Goal: Navigation & Orientation: Find specific page/section

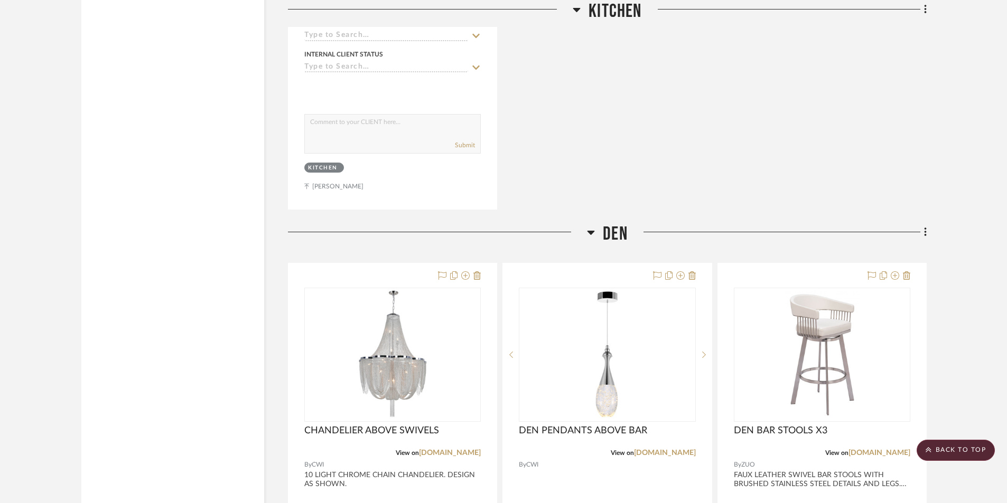
drag, startPoint x: 958, startPoint y: 450, endPoint x: 931, endPoint y: 440, distance: 28.8
click at [956, 449] on scroll-to-top-button "BACK TO TOP" at bounding box center [956, 450] width 78 height 21
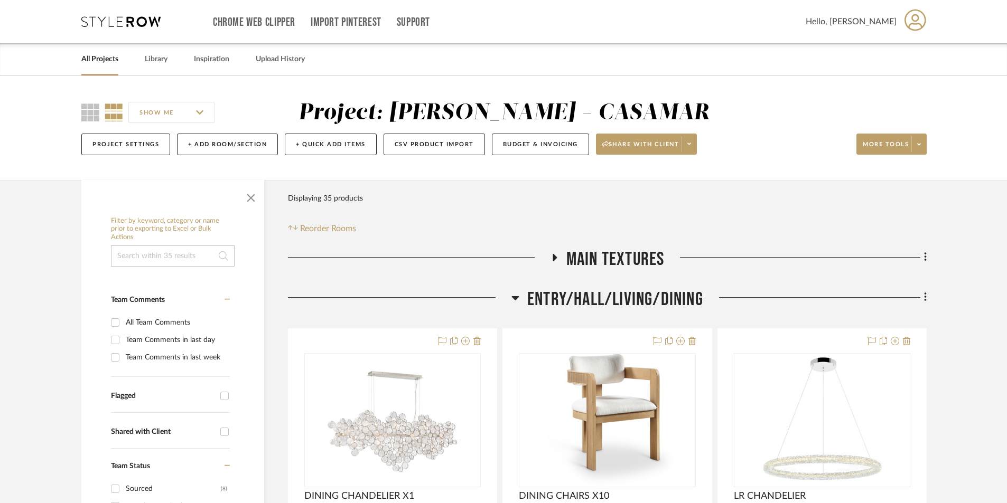
click at [110, 64] on link "All Projects" at bounding box center [99, 59] width 37 height 14
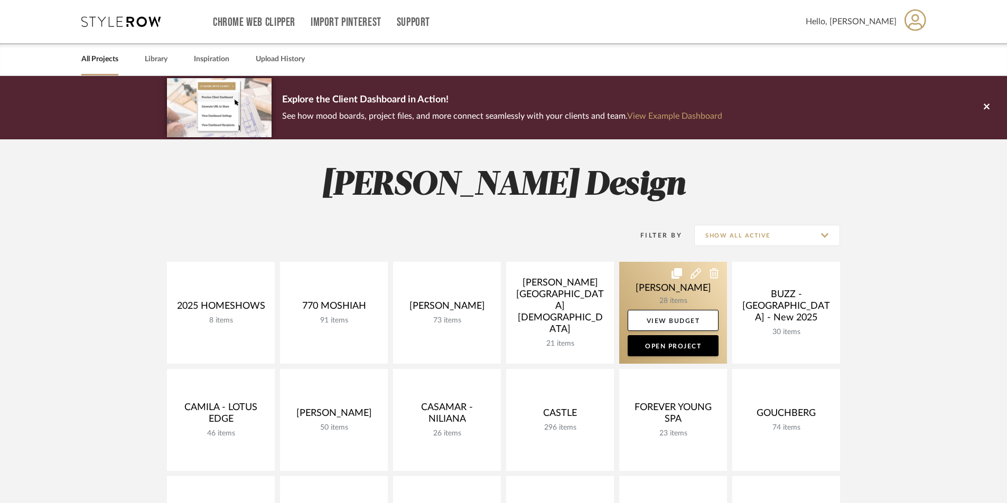
click at [672, 294] on link at bounding box center [673, 313] width 108 height 102
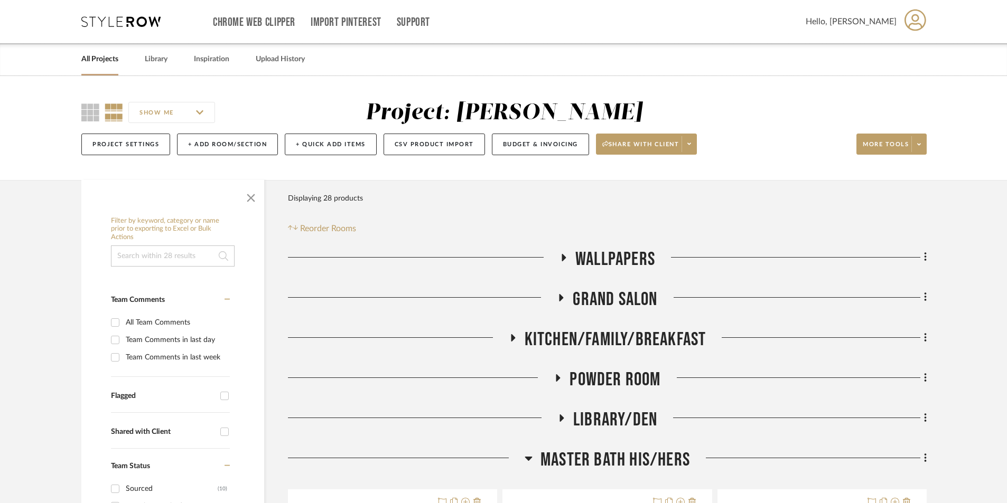
click at [563, 423] on fa-icon at bounding box center [561, 421] width 8 height 15
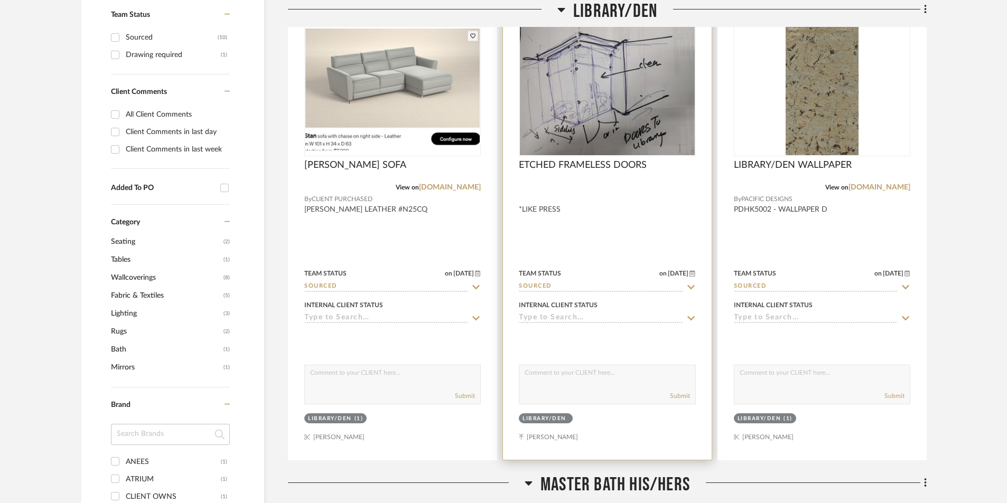
scroll to position [458, 0]
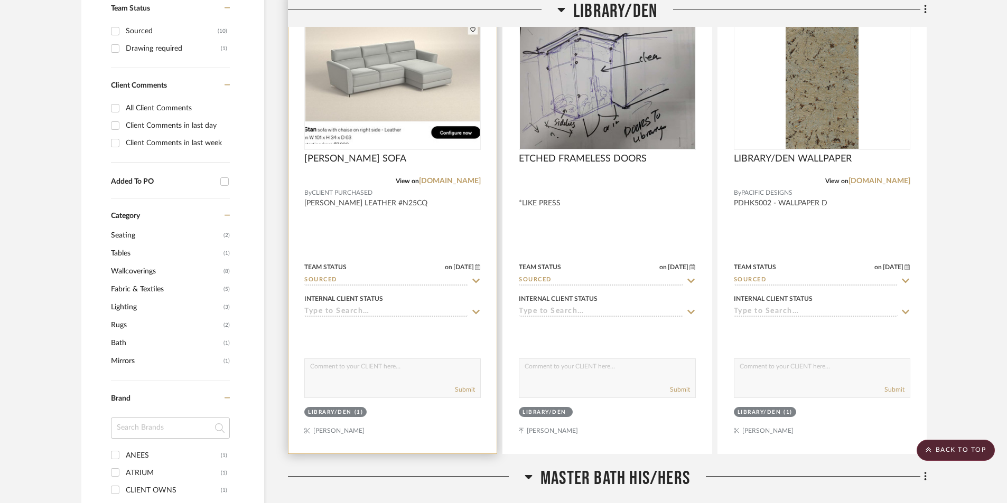
click at [396, 233] on div at bounding box center [392, 223] width 208 height 462
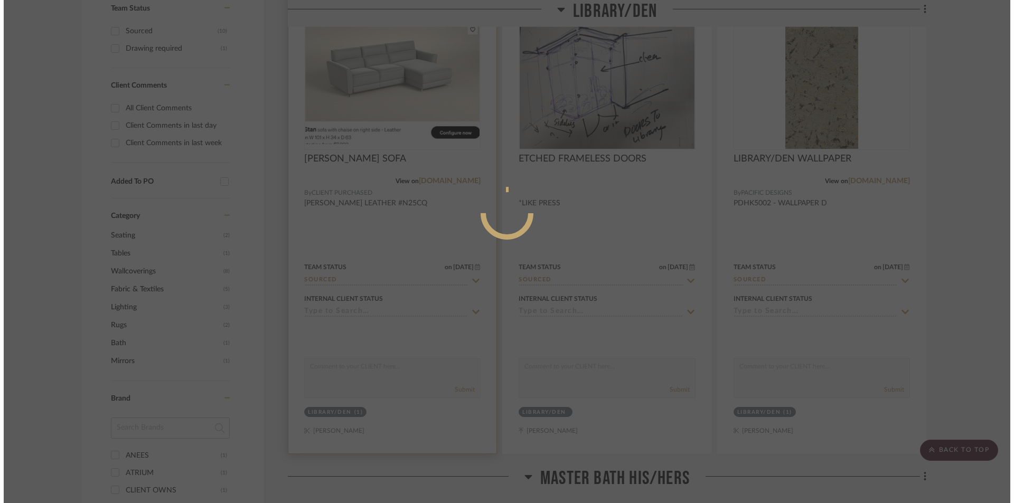
scroll to position [0, 0]
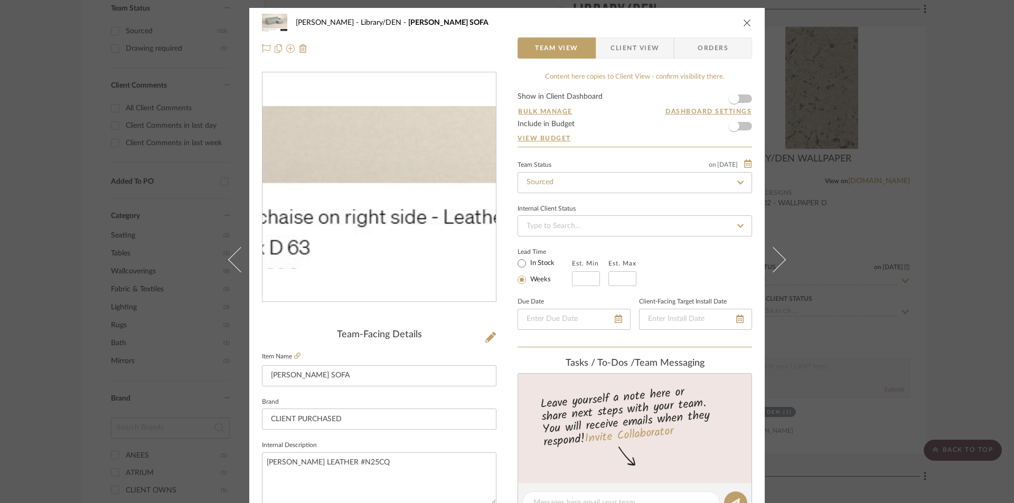
click at [343, 240] on img "0" at bounding box center [379, 187] width 233 height 163
